Goal: Information Seeking & Learning: Learn about a topic

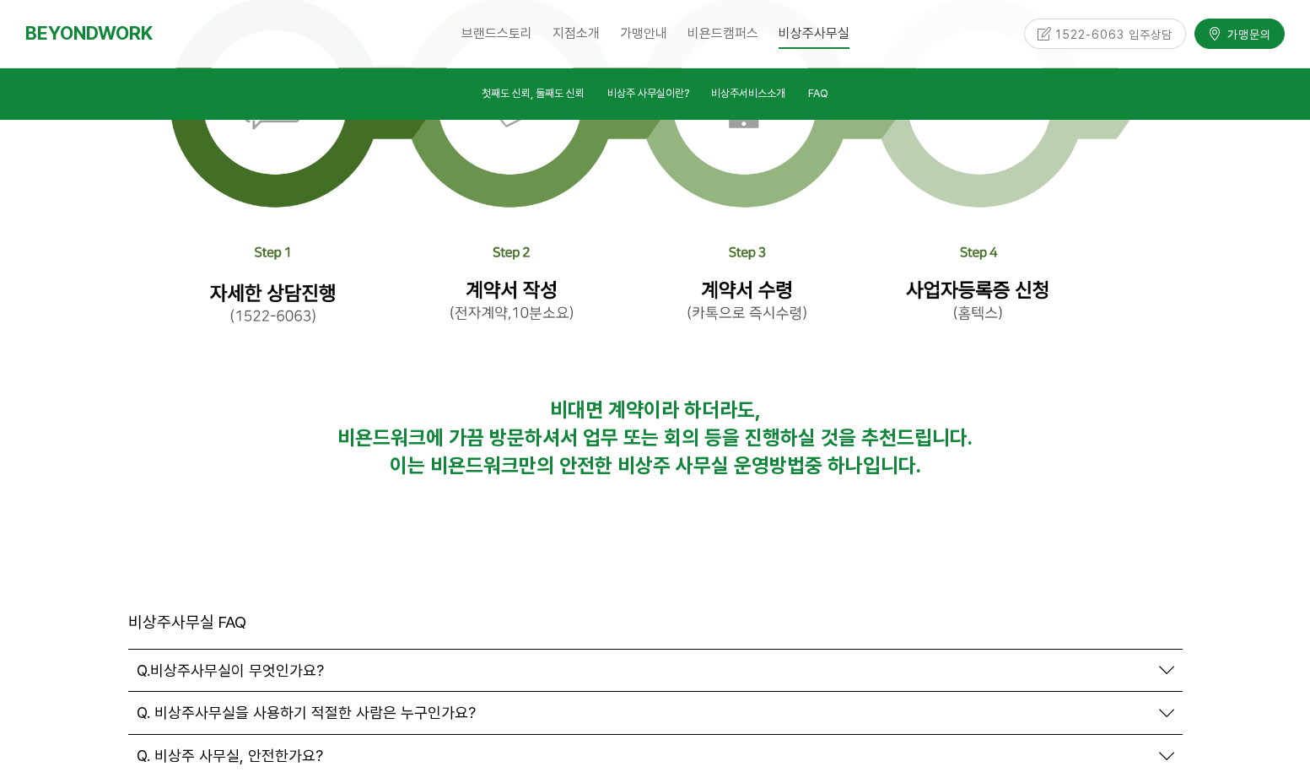
scroll to position [5651, 0]
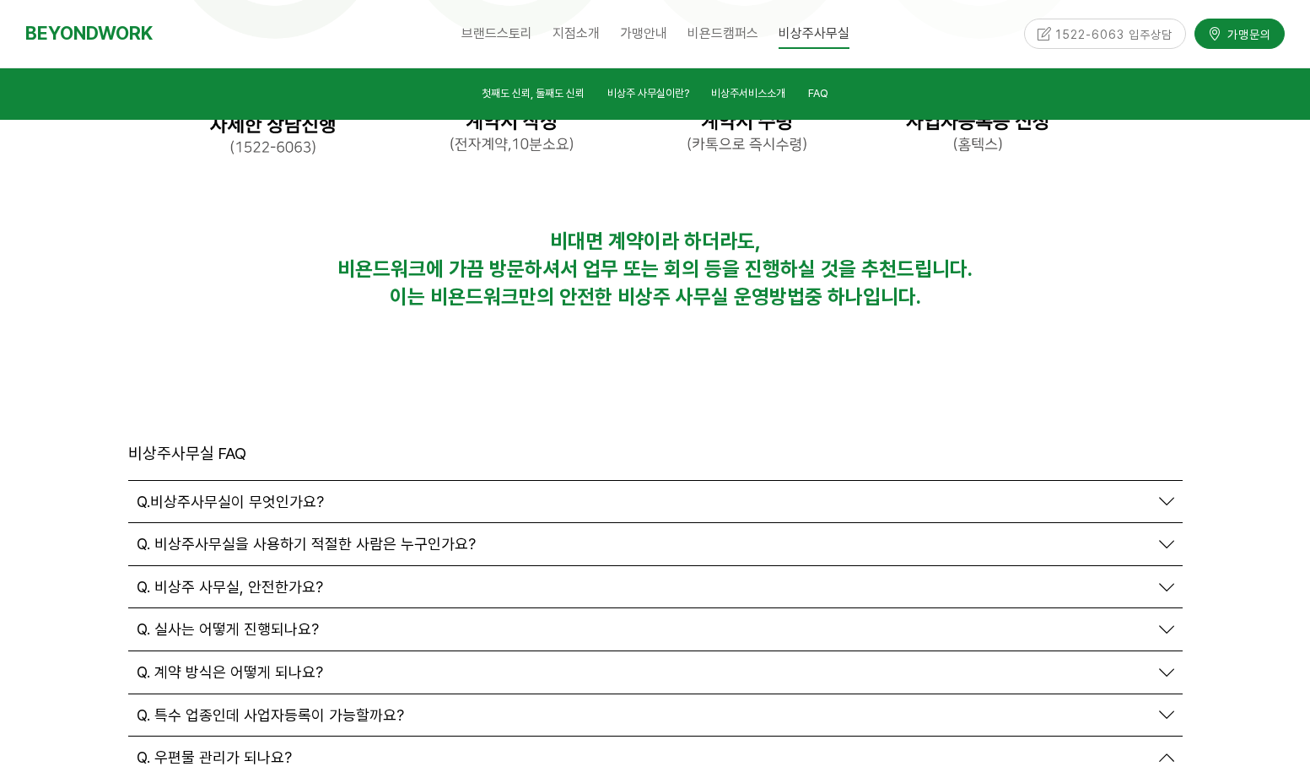
click at [356, 663] on div "Q. 계약 방식은 어떻게 되나요?" at bounding box center [643, 672] width 1012 height 19
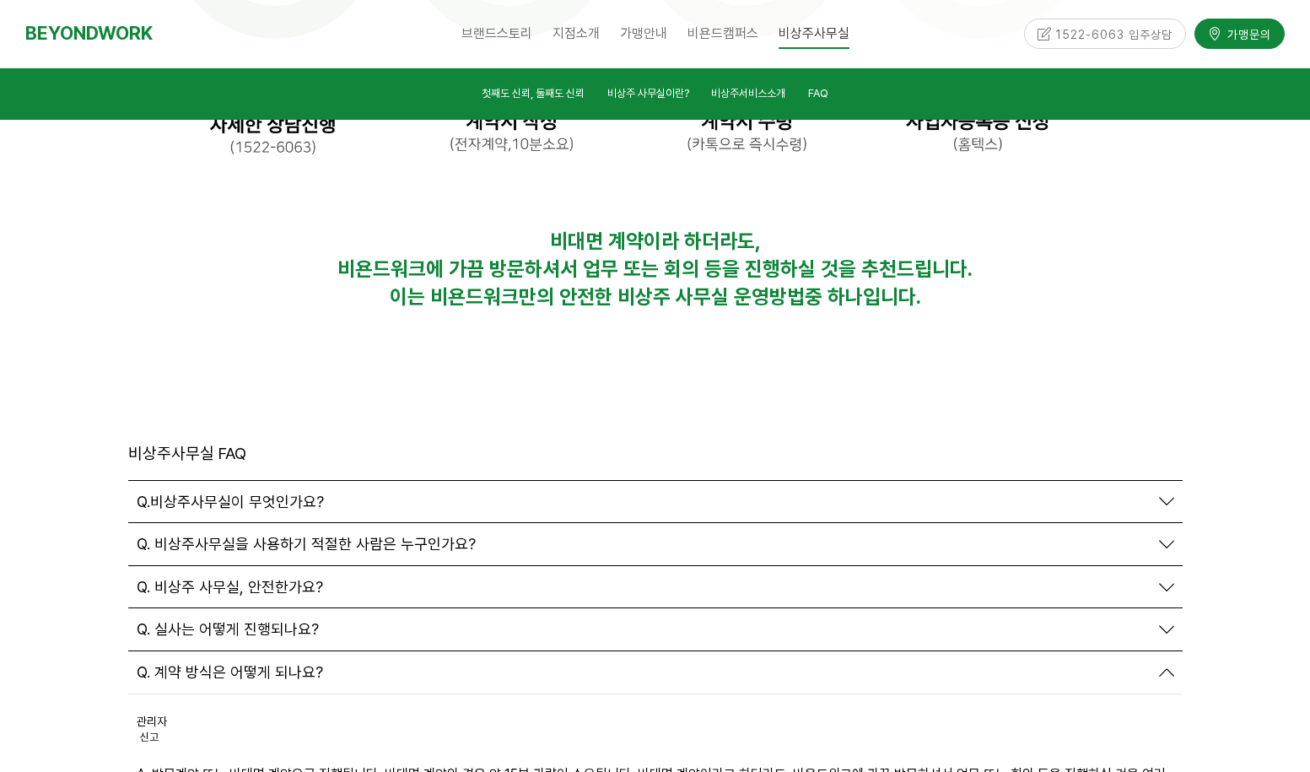
scroll to position [5735, 0]
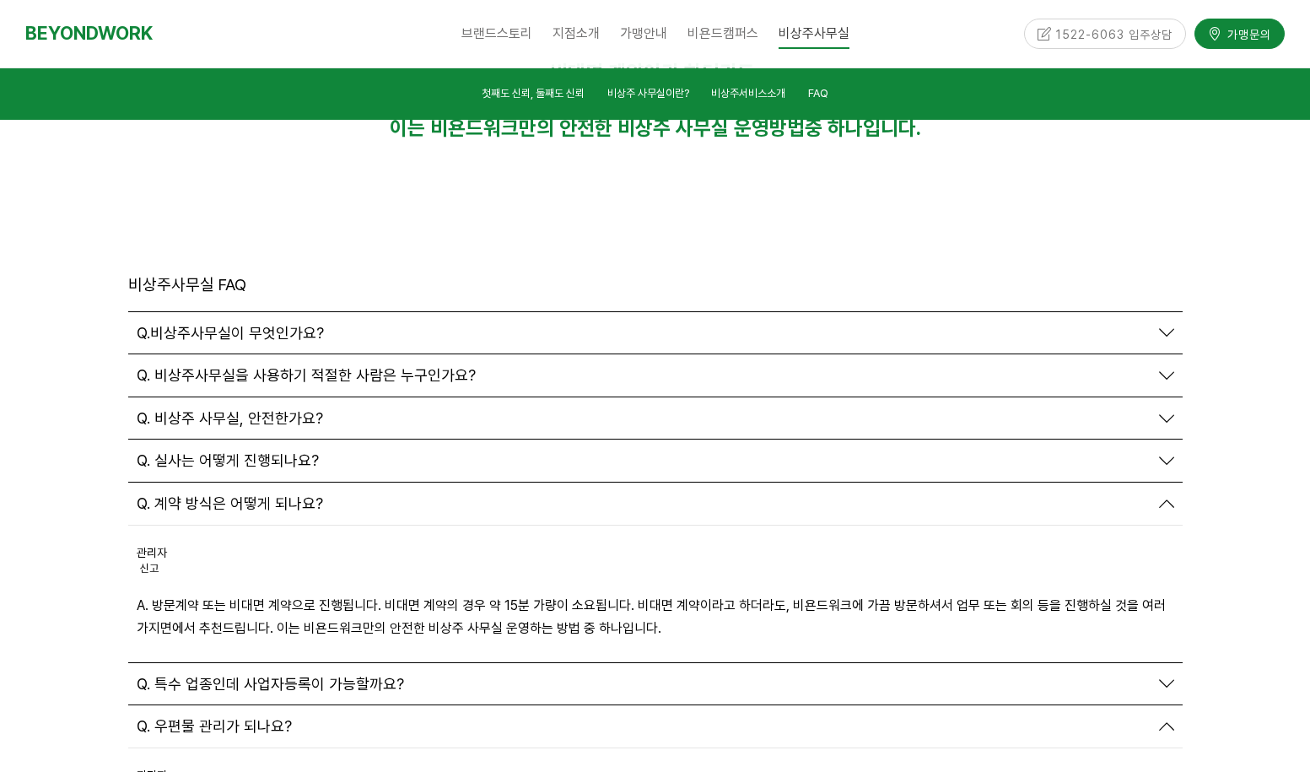
scroll to position [5988, 0]
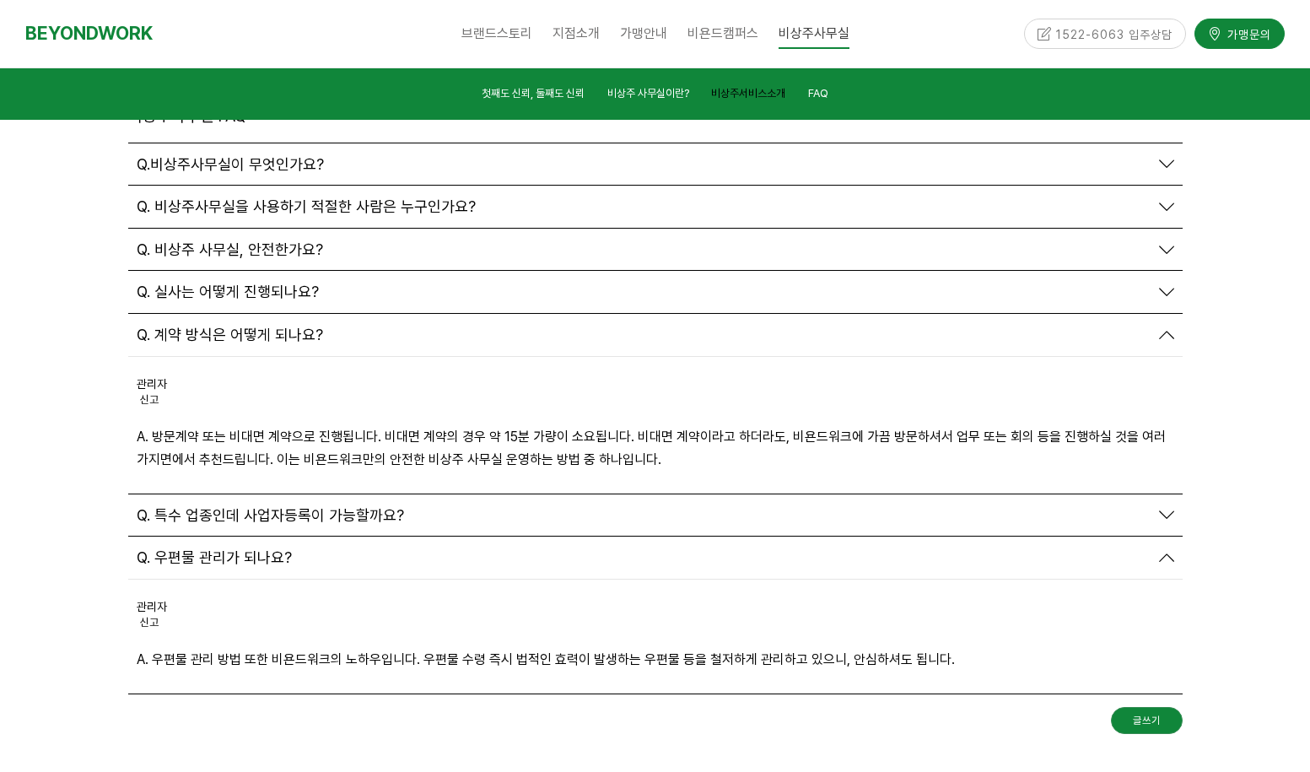
click at [759, 91] on span "비상주서비스소개" at bounding box center [748, 93] width 74 height 13
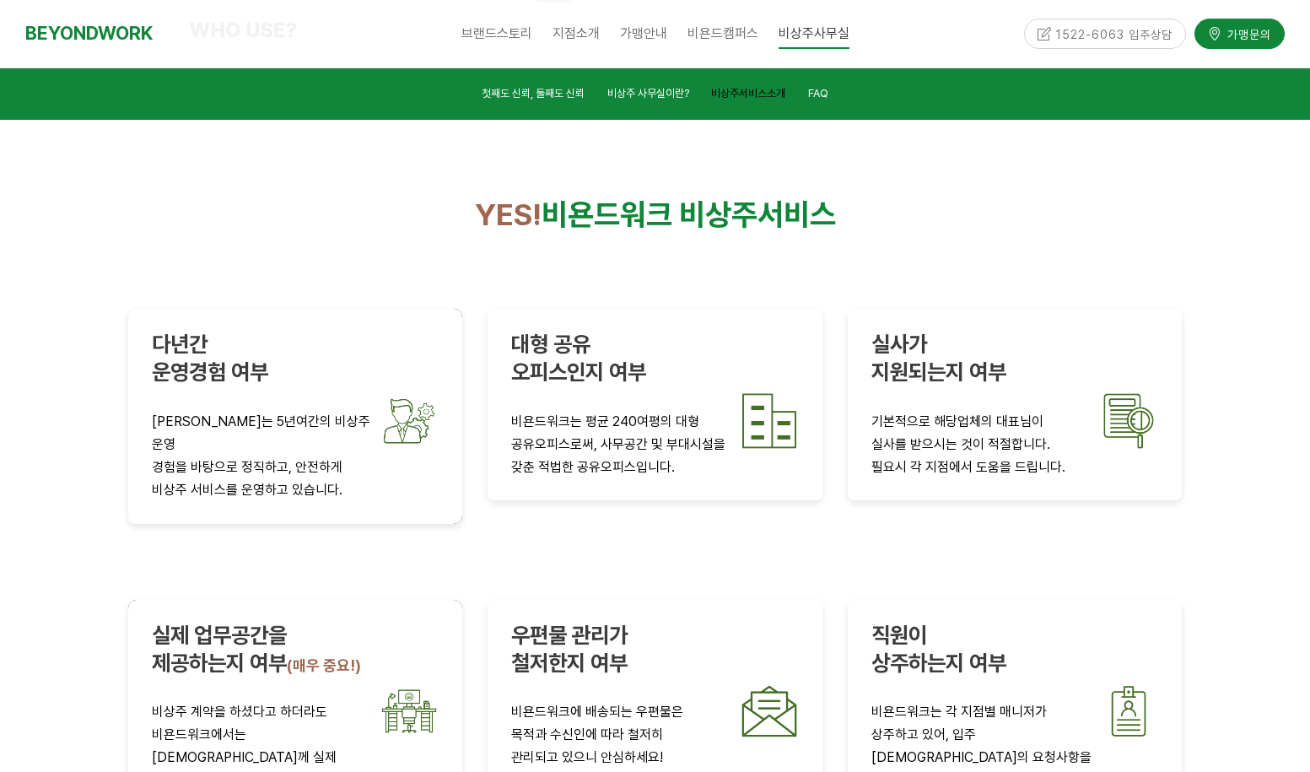
scroll to position [2858, 0]
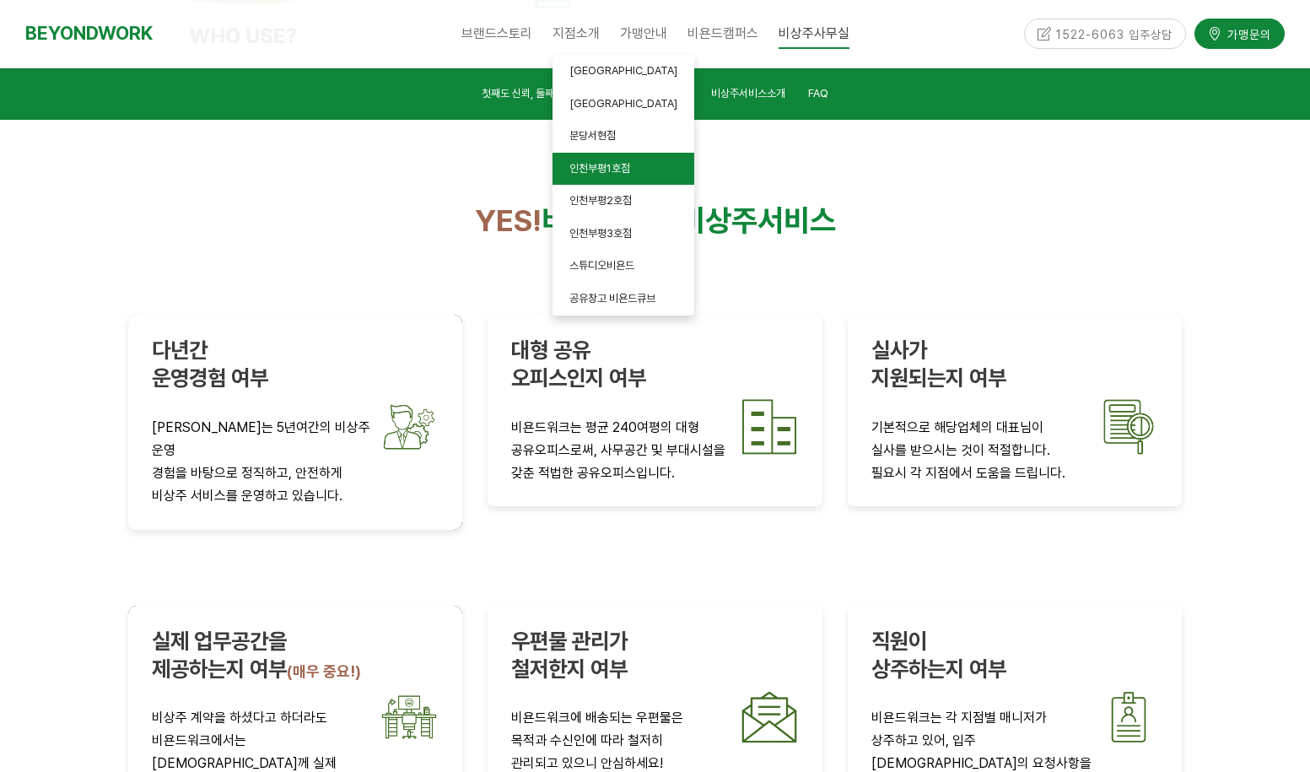
click at [604, 158] on link "인천부평1호점" at bounding box center [623, 169] width 142 height 33
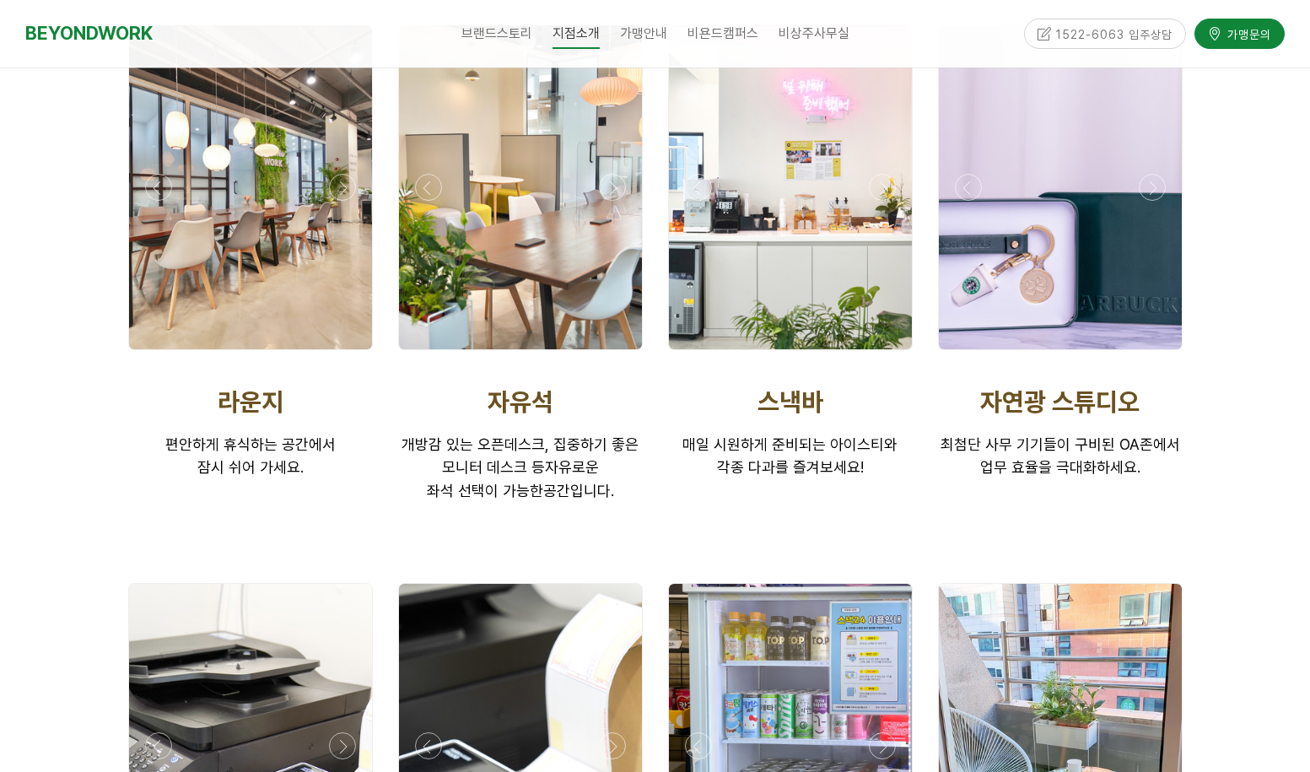
scroll to position [3289, 0]
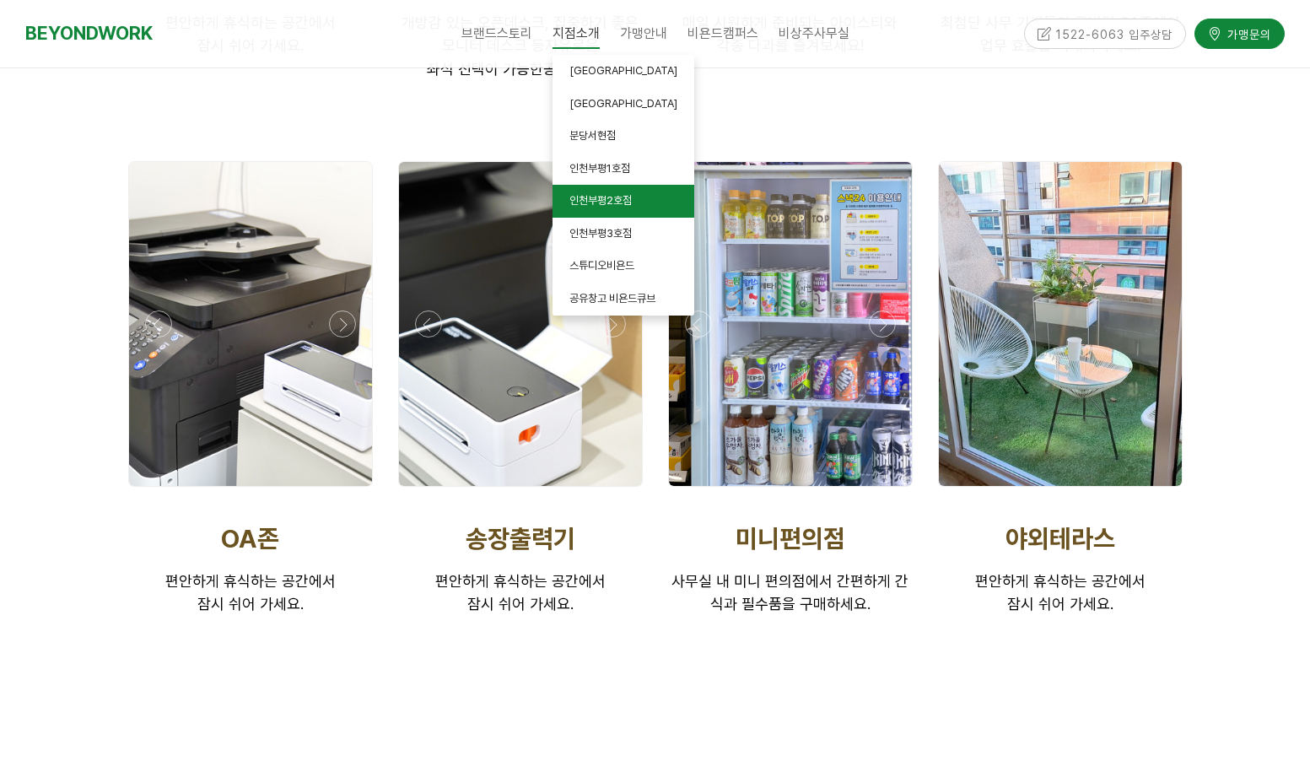
click at [617, 196] on span "인천부평2호점" at bounding box center [600, 200] width 62 height 13
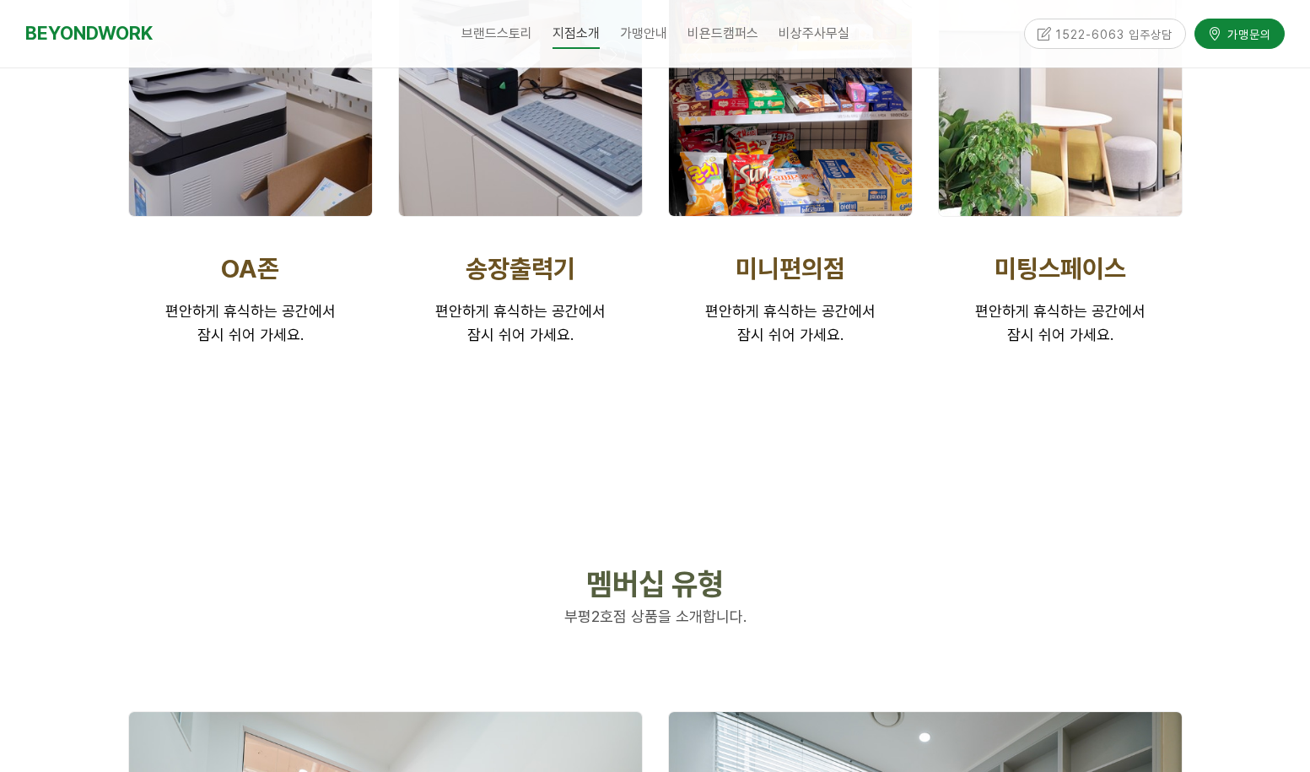
scroll to position [3358, 0]
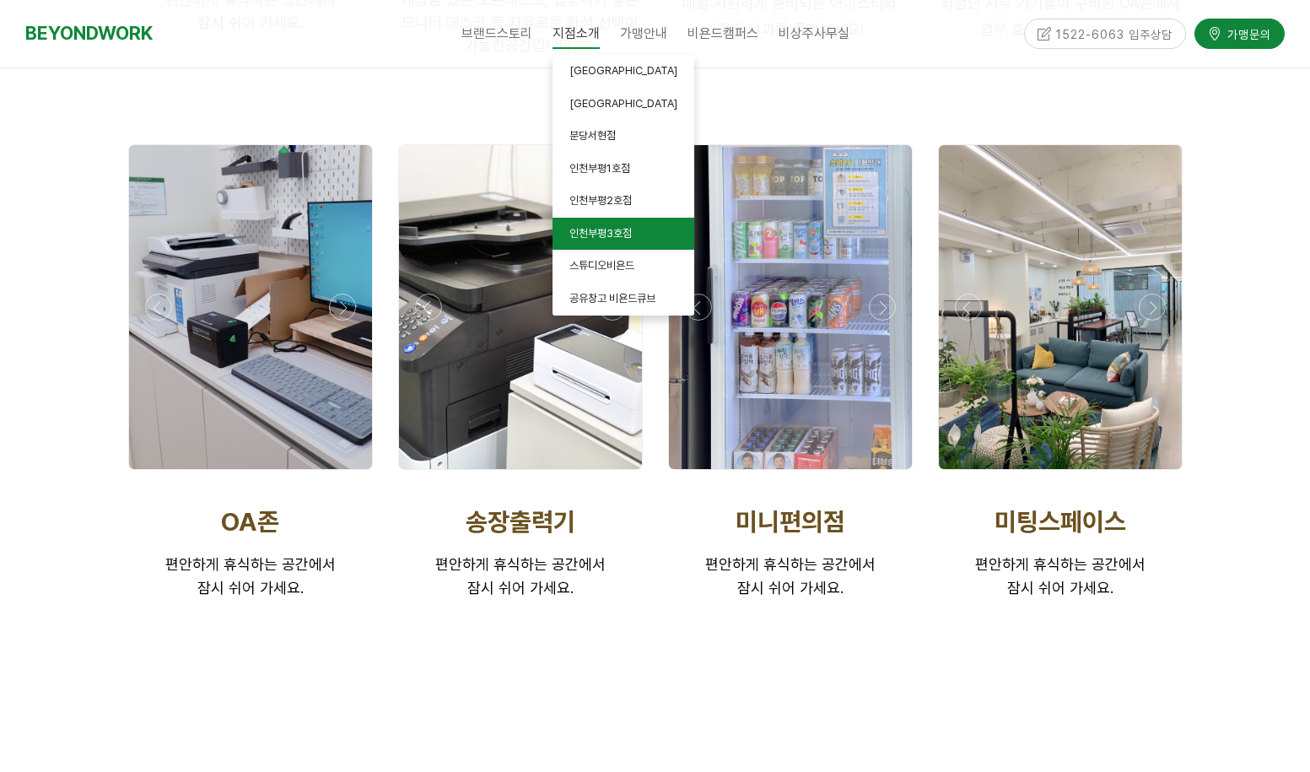
click at [623, 226] on link "인천부평3호점" at bounding box center [623, 234] width 142 height 33
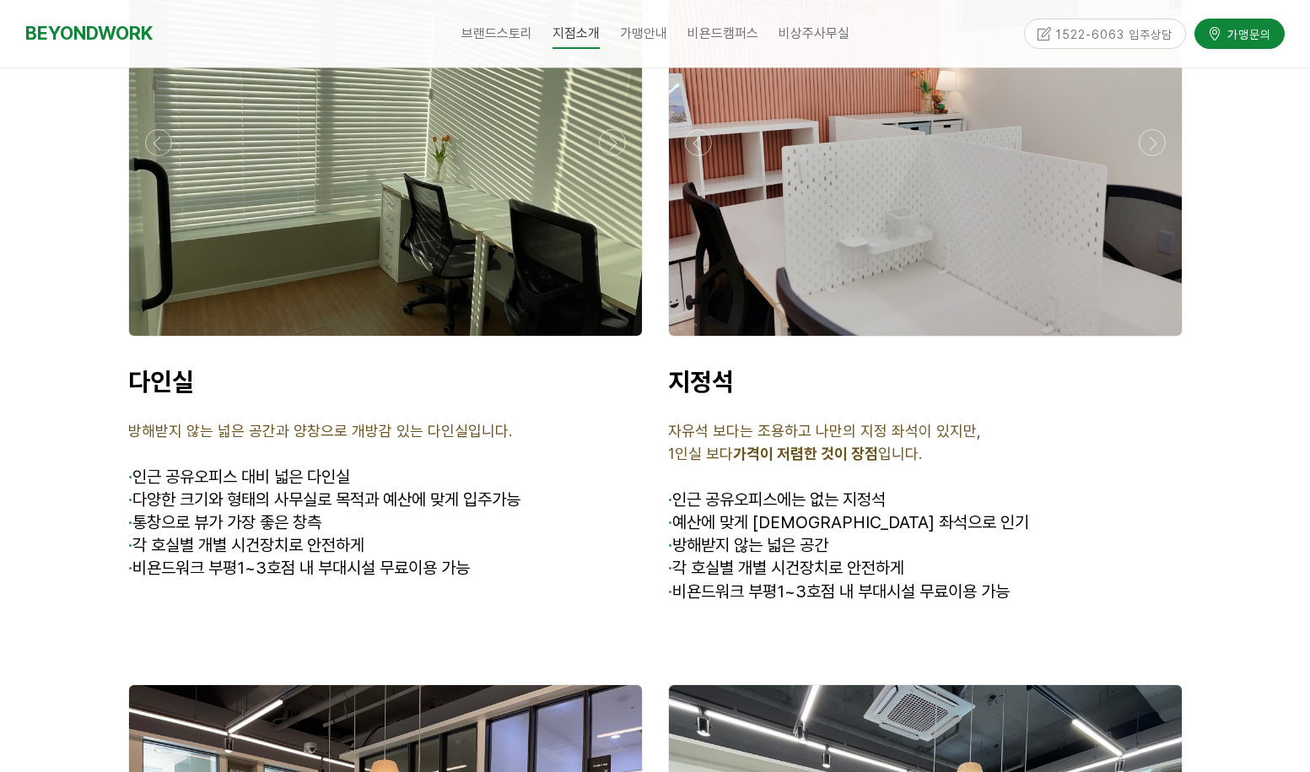
scroll to position [4808, 0]
